Goal: Transaction & Acquisition: Book appointment/travel/reservation

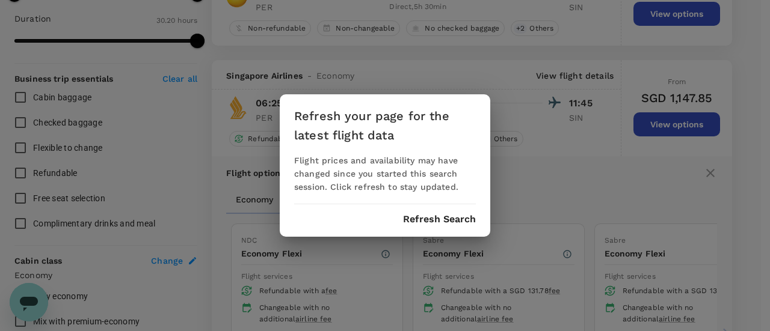
scroll to position [414, 0]
click at [427, 224] on button "Refresh Search" at bounding box center [439, 219] width 73 height 11
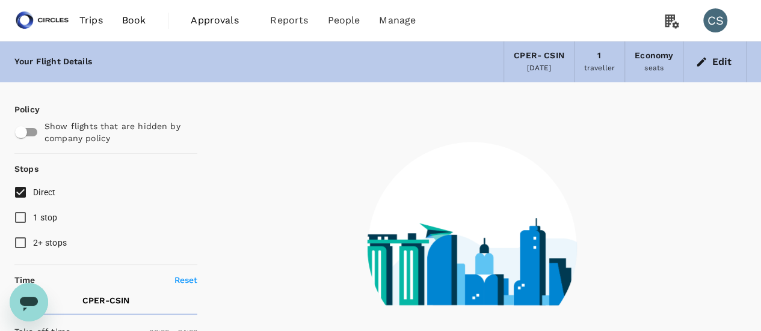
click at [131, 14] on span "Book" at bounding box center [134, 20] width 24 height 14
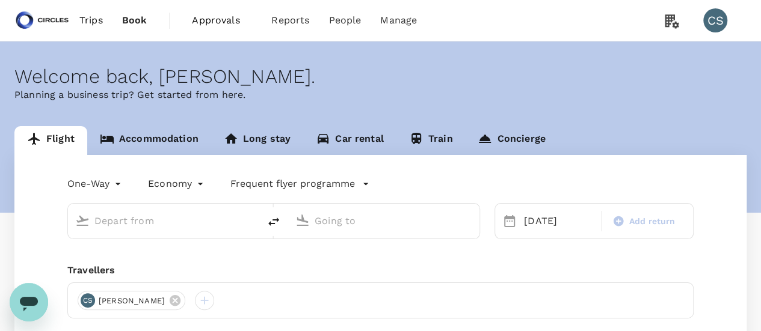
type input "Perth, Australia (any)"
type input "Singapore, Singapore (any)"
type input "Perth, Australia (any)"
type input "Singapore, Singapore (any)"
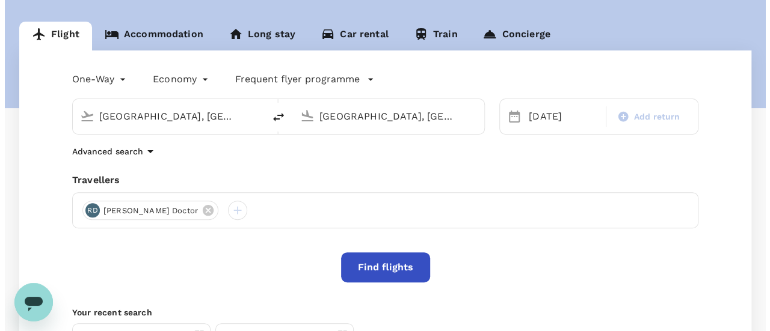
scroll to position [111, 0]
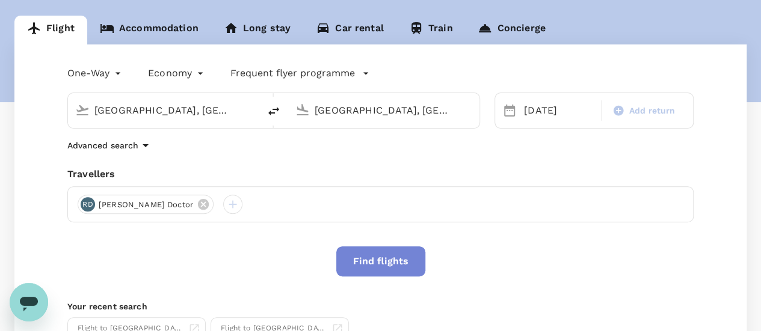
click at [381, 275] on button "Find flights" at bounding box center [380, 262] width 89 height 30
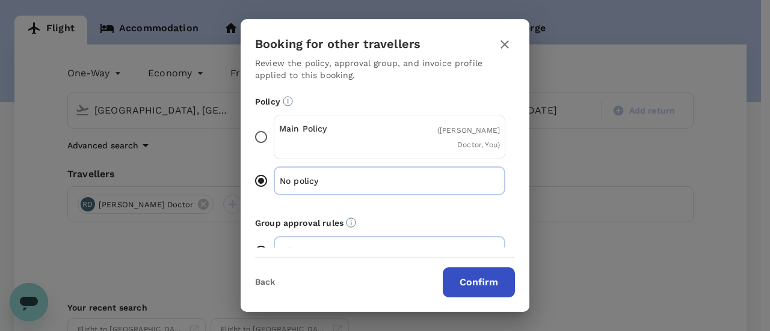
click at [392, 129] on div "Main Policy ( Ravish Doctor, You )" at bounding box center [389, 137] width 231 height 44
click at [274, 129] on input "Main Policy ( Ravish Doctor, You )" at bounding box center [260, 136] width 25 height 25
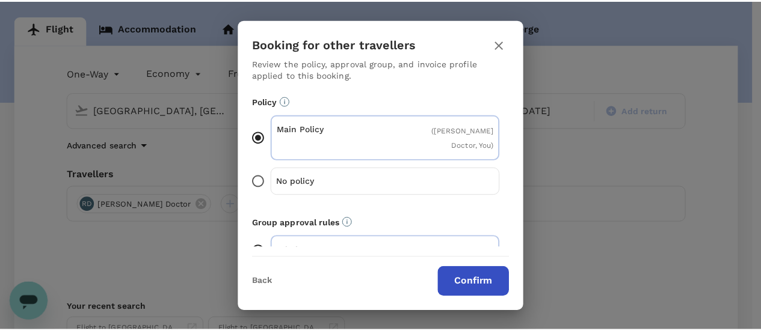
scroll to position [120, 0]
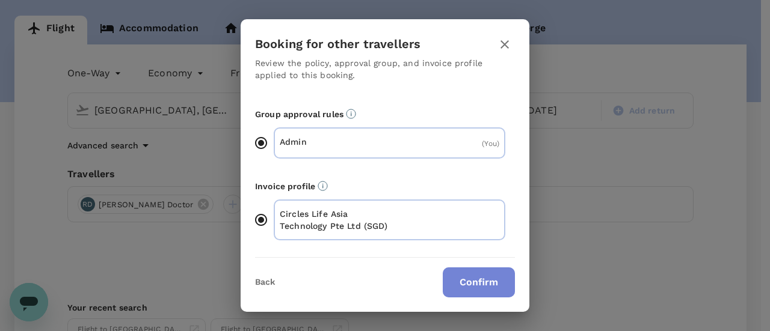
click at [474, 272] on button "Confirm" at bounding box center [479, 283] width 72 height 30
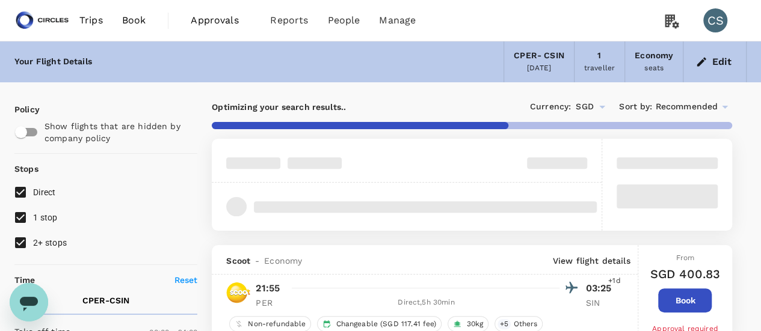
click at [38, 213] on span "1 stop" at bounding box center [45, 218] width 25 height 10
click at [33, 212] on input "1 stop" at bounding box center [20, 217] width 25 height 25
checkbox input "false"
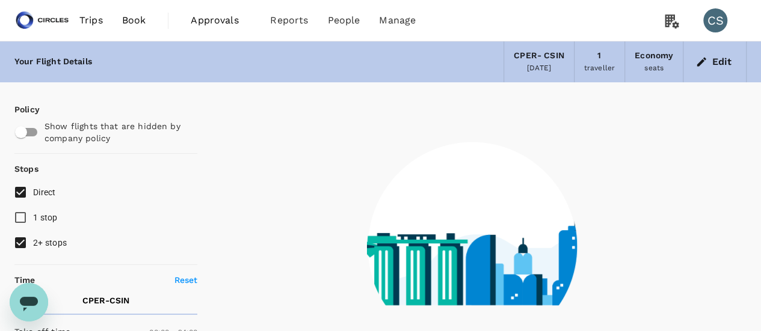
click at [36, 238] on span "2+ stops" at bounding box center [50, 243] width 34 height 10
click at [33, 238] on input "2+ stops" at bounding box center [20, 242] width 25 height 25
checkbox input "false"
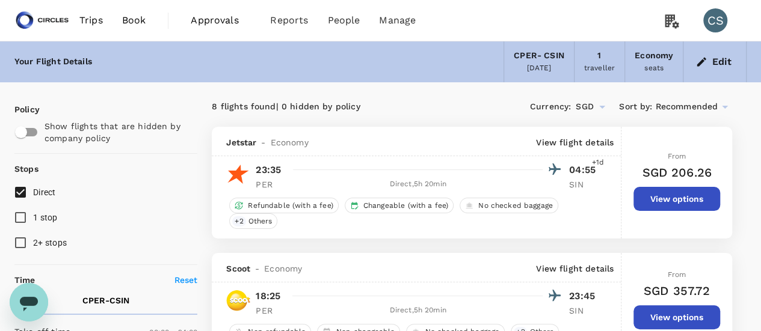
type input "1820"
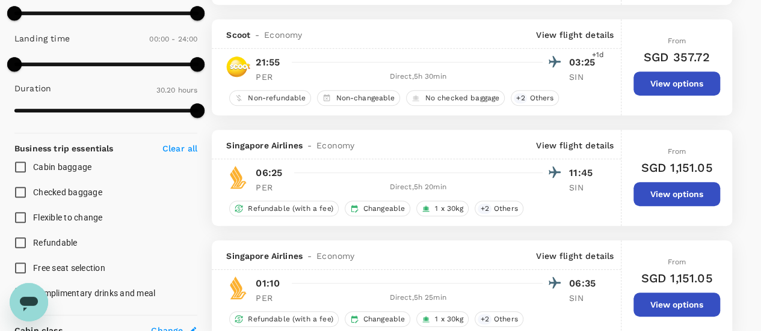
scroll to position [361, 0]
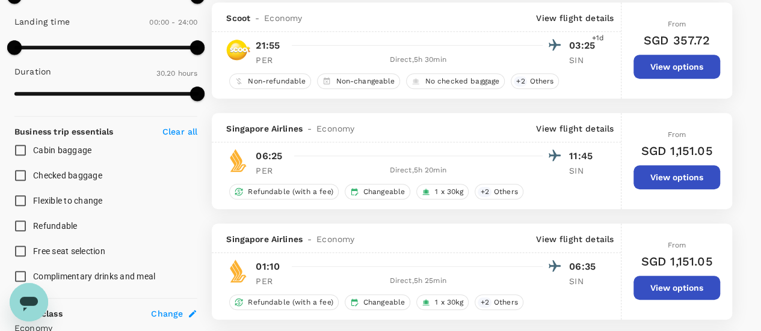
click at [578, 123] on p "View flight details" at bounding box center [575, 129] width 78 height 12
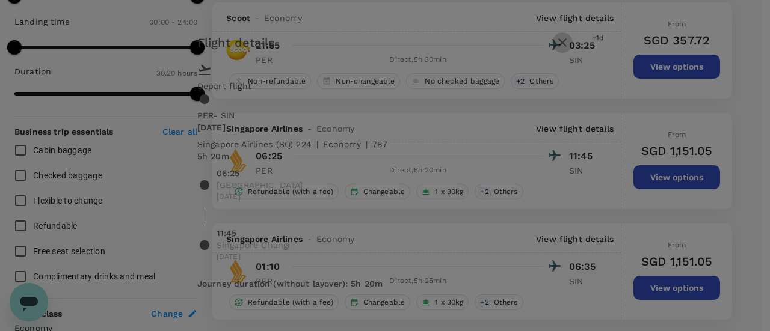
click at [566, 47] on icon "button" at bounding box center [562, 42] width 8 height 8
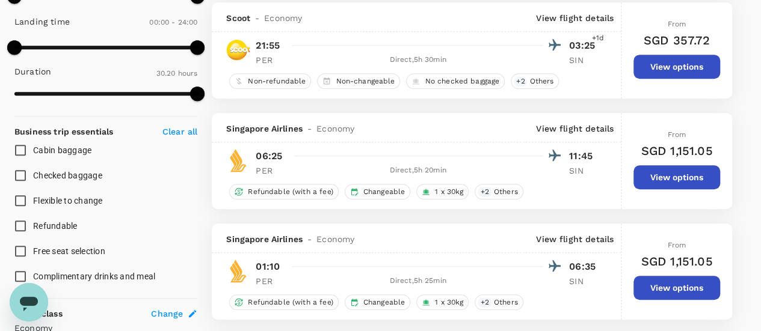
click at [592, 119] on div "Singapore Airlines - Economy View flight details" at bounding box center [416, 127] width 409 height 29
click at [588, 126] on p "View flight details" at bounding box center [575, 129] width 78 height 12
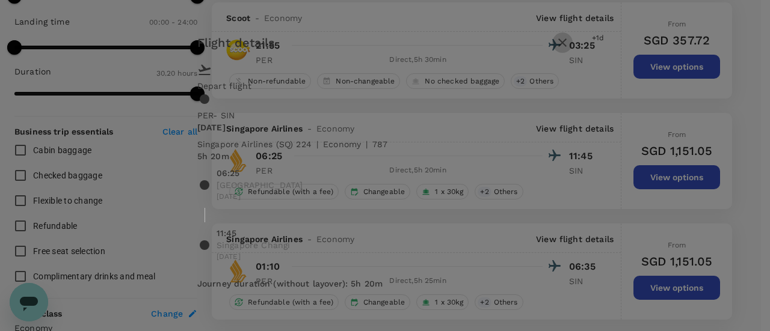
click at [572, 53] on button "button" at bounding box center [562, 42] width 20 height 20
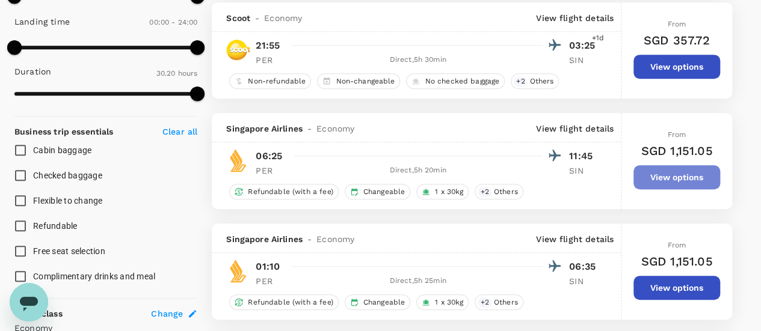
click at [666, 179] on button "View options" at bounding box center [676, 177] width 87 height 24
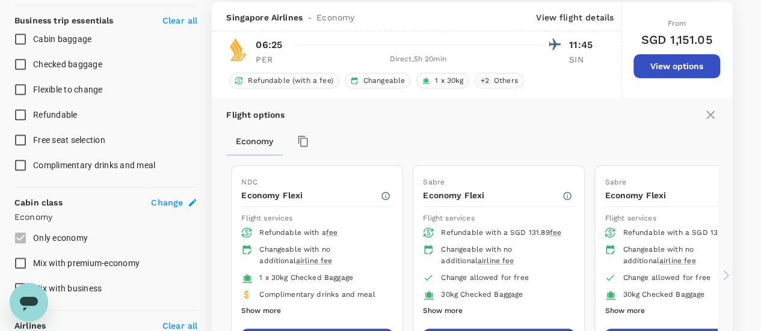
scroll to position [530, 0]
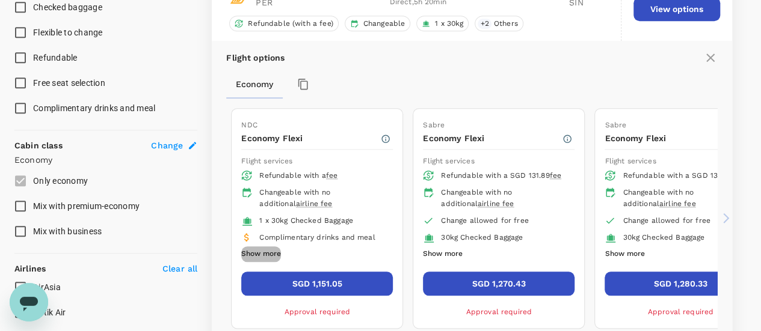
click at [261, 248] on button "Show more" at bounding box center [261, 255] width 40 height 16
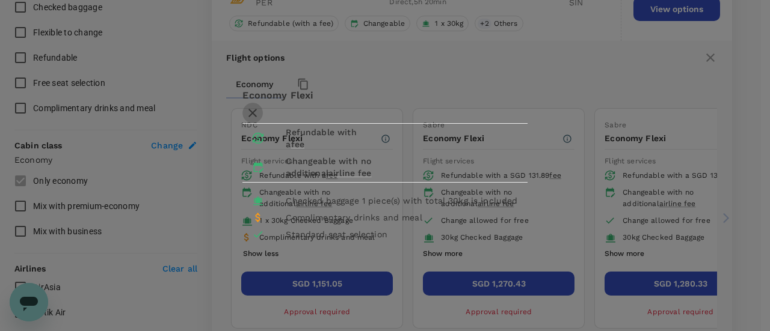
click at [260, 106] on icon "button" at bounding box center [252, 113] width 14 height 14
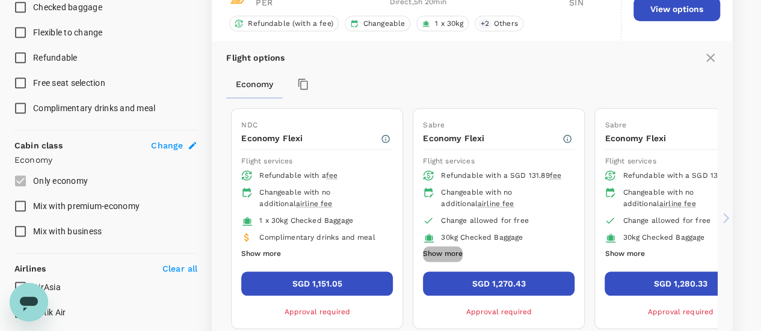
click at [432, 247] on button "Show more" at bounding box center [443, 255] width 40 height 16
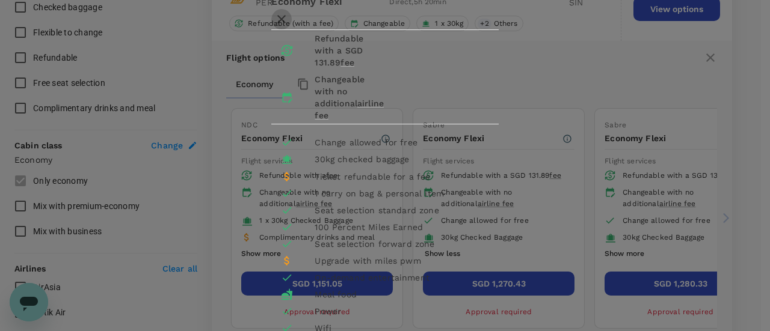
click at [289, 26] on icon "button" at bounding box center [281, 19] width 14 height 14
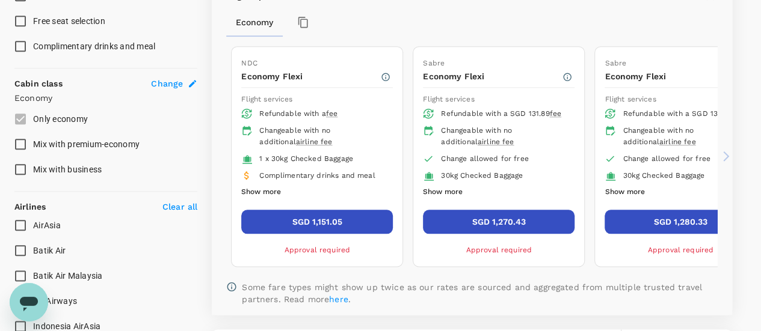
scroll to position [592, 0]
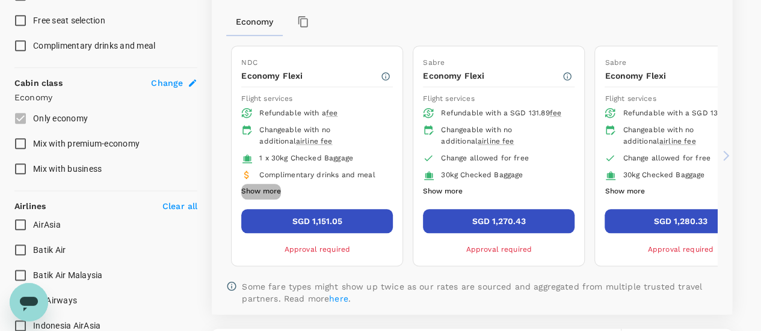
click at [274, 185] on button "Show more" at bounding box center [261, 192] width 40 height 16
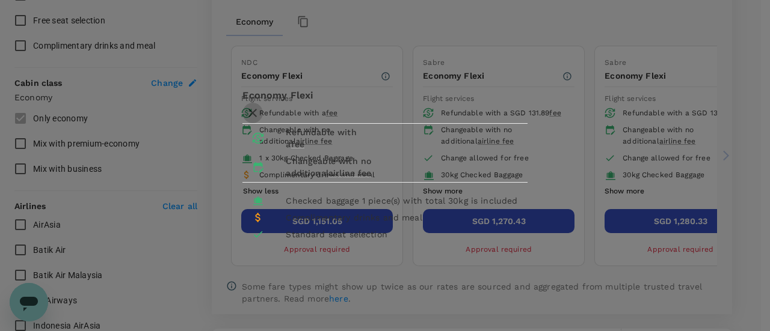
click at [260, 106] on icon "button" at bounding box center [252, 113] width 14 height 14
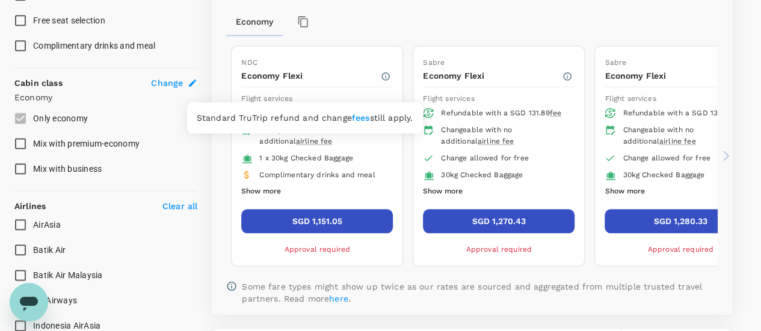
click at [296, 137] on span "airline fee" at bounding box center [314, 141] width 37 height 8
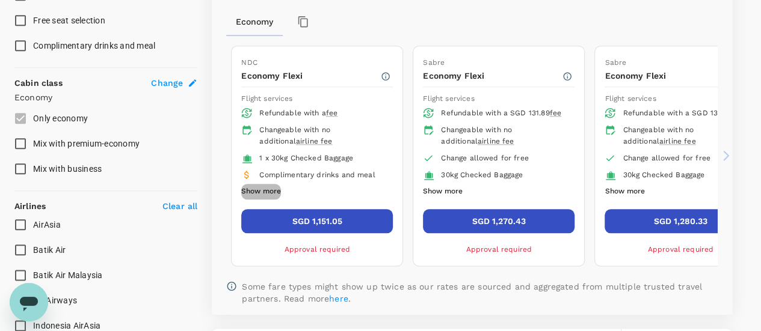
click at [265, 184] on button "Show more" at bounding box center [261, 192] width 40 height 16
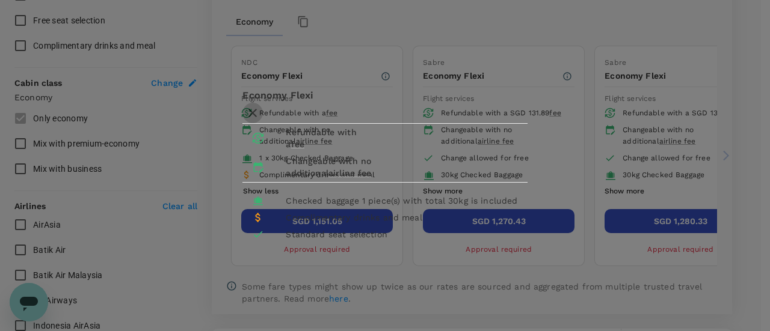
click at [260, 106] on icon "button" at bounding box center [252, 113] width 14 height 14
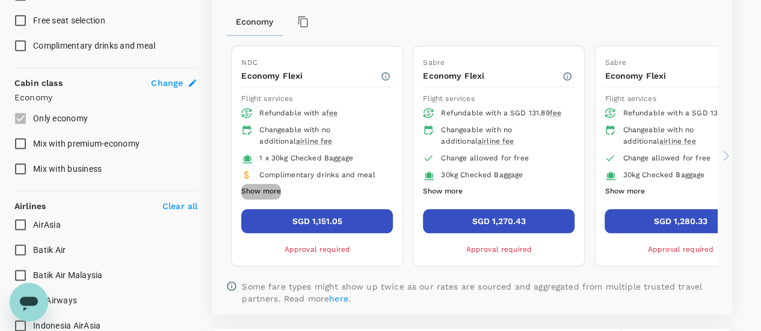
click at [269, 188] on button "Show more" at bounding box center [261, 192] width 40 height 16
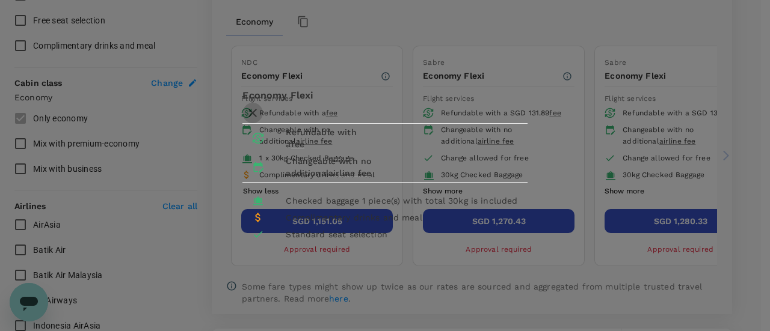
click at [260, 106] on icon "button" at bounding box center [252, 113] width 14 height 14
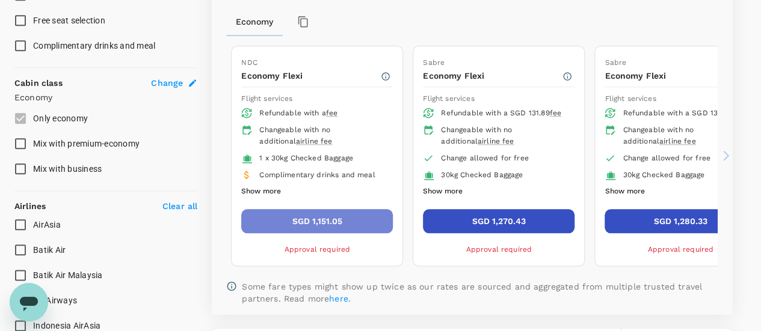
click at [368, 210] on button "SGD 1,151.05" at bounding box center [317, 221] width 152 height 24
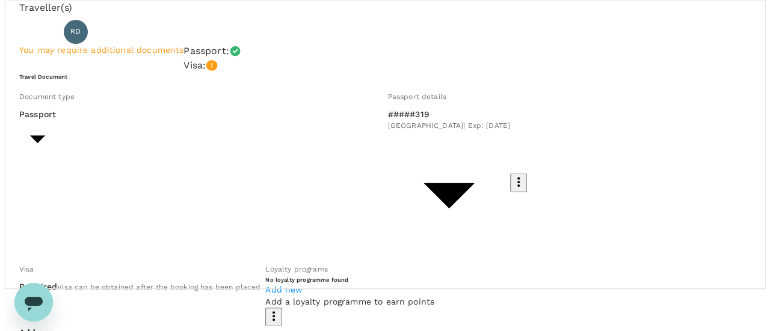
scroll to position [174, 0]
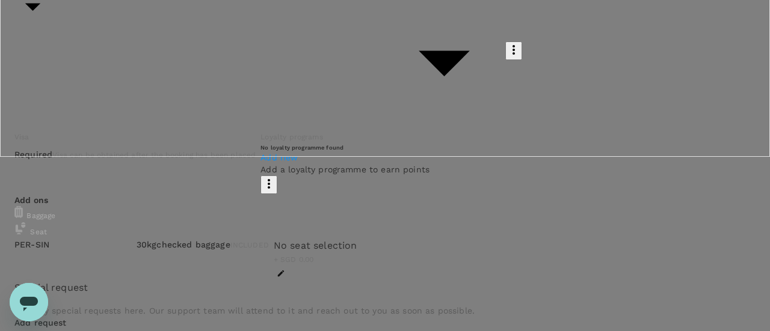
type input "9cb7bd09-647a-4334-94d9-122ca4480a85"
type textarea "Travel request # 1075"
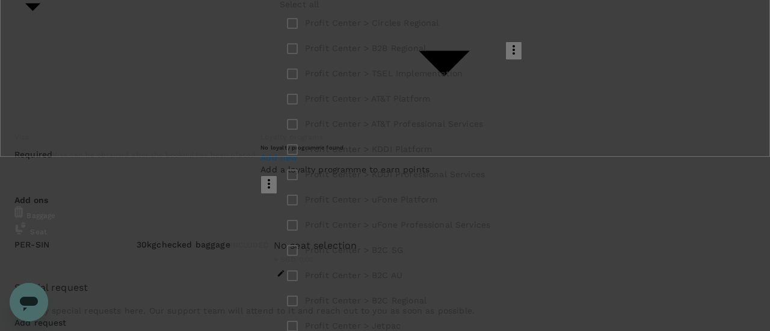
scroll to position [0, 0]
click at [303, 36] on input "checkbox" at bounding box center [292, 23] width 25 height 25
click at [301, 36] on input "checkbox" at bounding box center [292, 23] width 25 height 25
checkbox input "false"
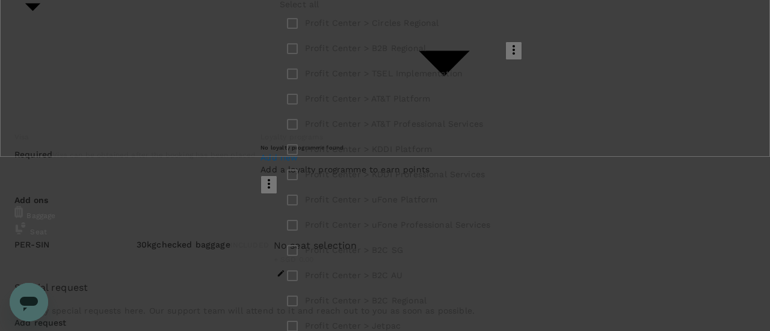
scroll to position [216, 0]
click at [302, 314] on input "checkbox" at bounding box center [292, 326] width 25 height 25
checkbox input "true"
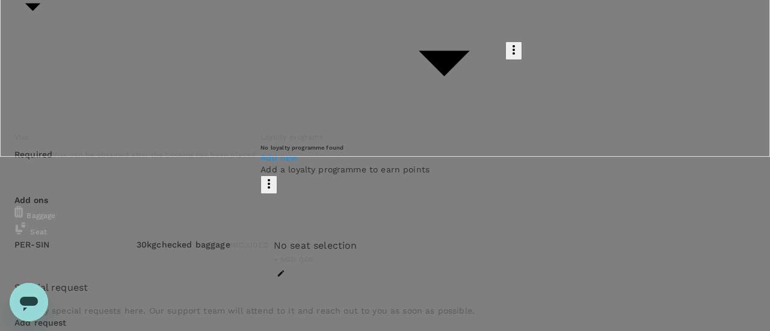
scroll to position [252, 0]
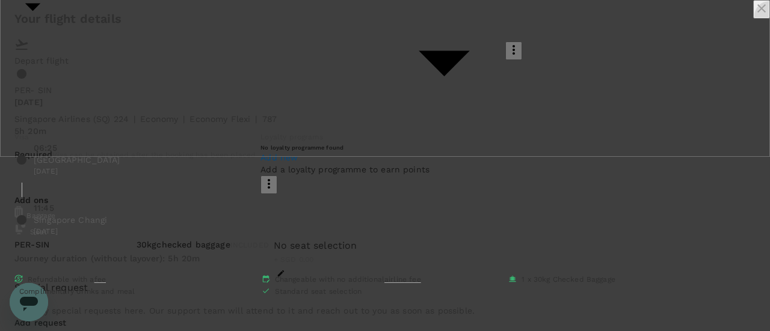
click at [757, 13] on icon "close" at bounding box center [761, 8] width 8 height 8
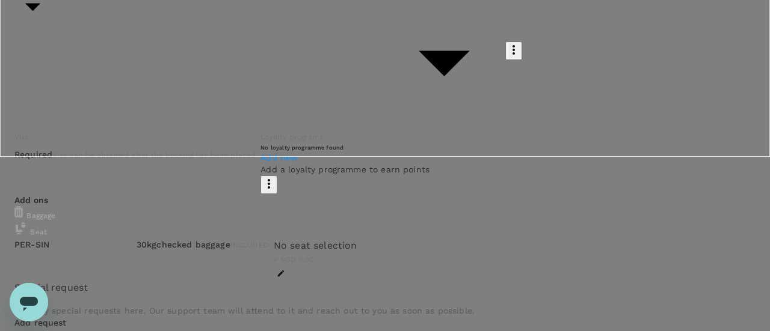
scroll to position [338, 0]
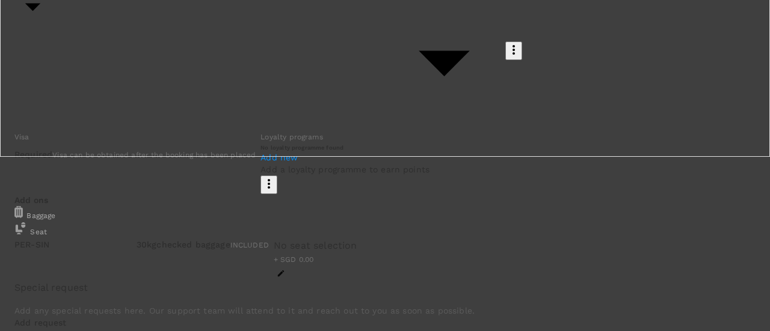
drag, startPoint x: 572, startPoint y: 130, endPoint x: 417, endPoint y: 130, distance: 154.5
paste input "ravish.doctor@gmail.com"
type input "ravish.doctor@gmail.com"
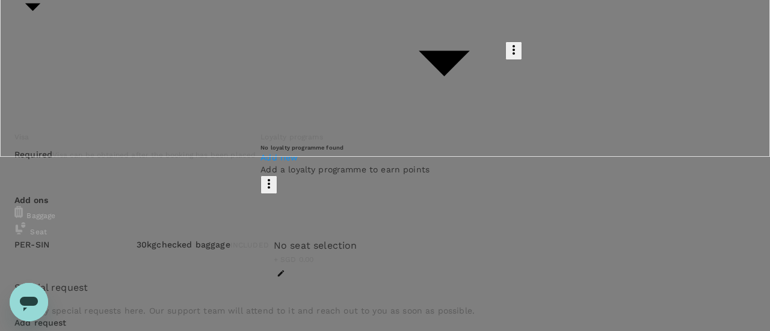
scroll to position [235, 0]
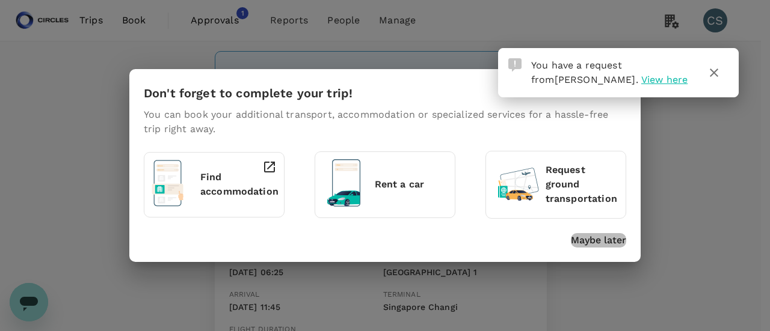
click at [606, 236] on p "Maybe later" at bounding box center [598, 240] width 55 height 14
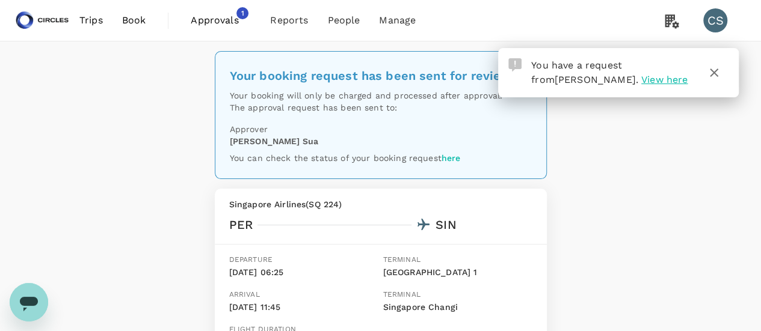
click at [232, 14] on span "Approvals" at bounding box center [221, 20] width 60 height 14
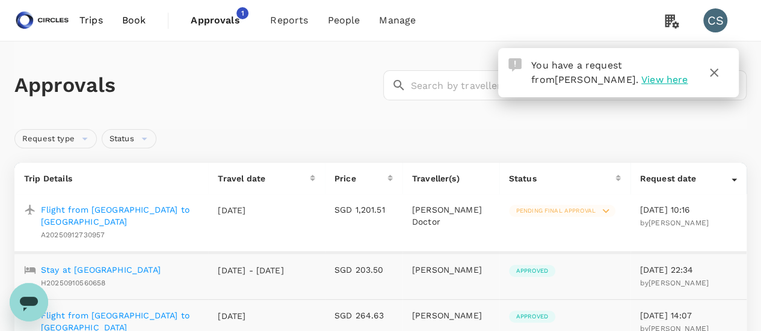
click at [584, 208] on span "Pending final approval" at bounding box center [556, 211] width 94 height 8
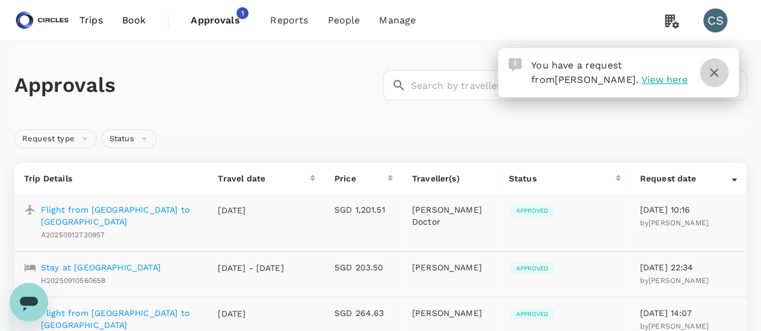
click at [718, 70] on icon "button" at bounding box center [713, 73] width 14 height 14
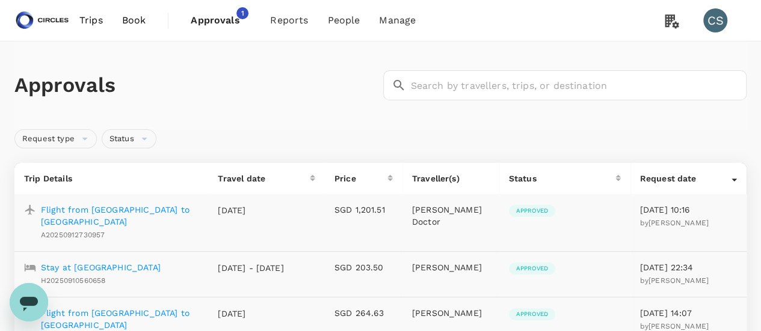
click at [301, 95] on h1 "Approvals" at bounding box center [196, 85] width 364 height 25
